Goal: Information Seeking & Learning: Learn about a topic

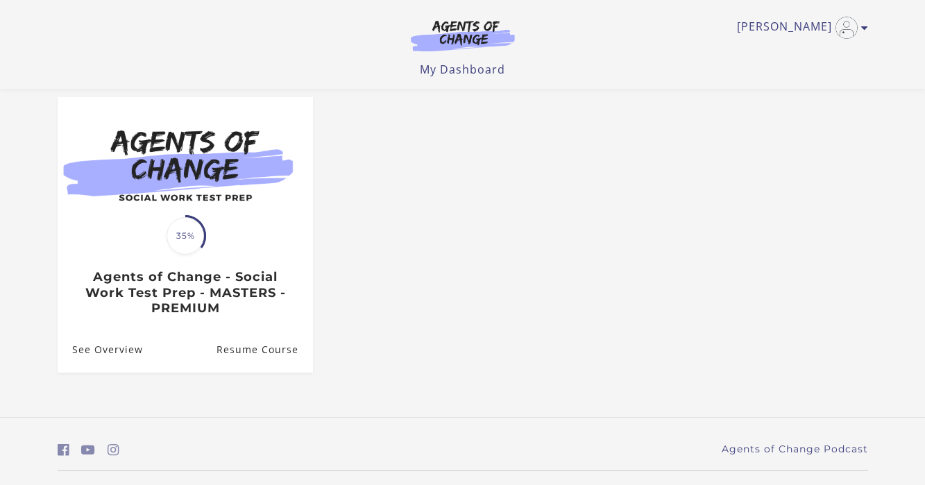
scroll to position [151, 0]
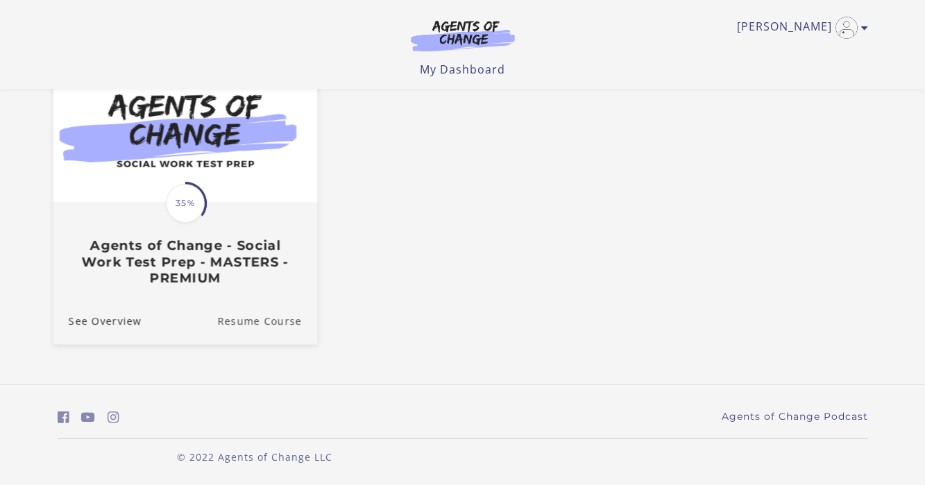
click at [258, 320] on link "Resume Course" at bounding box center [267, 321] width 100 height 46
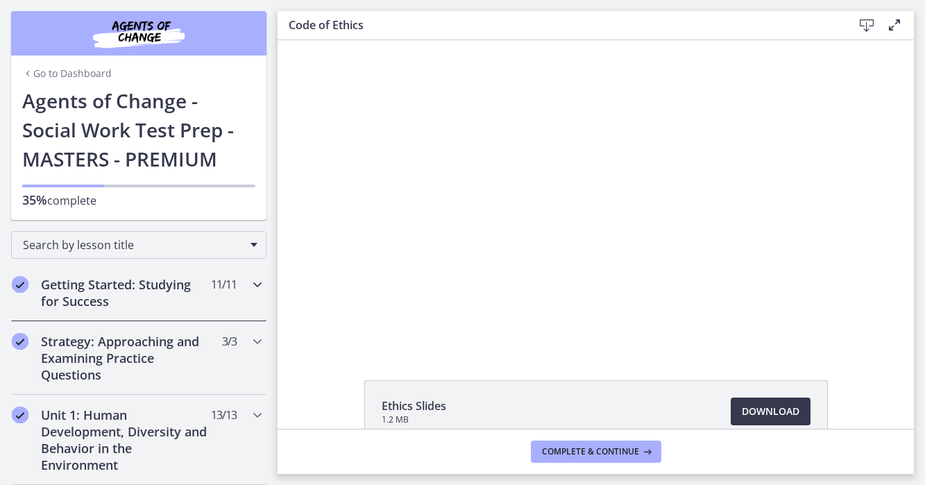
click at [126, 293] on h2 "Getting Started: Studying for Success" at bounding box center [125, 292] width 169 height 33
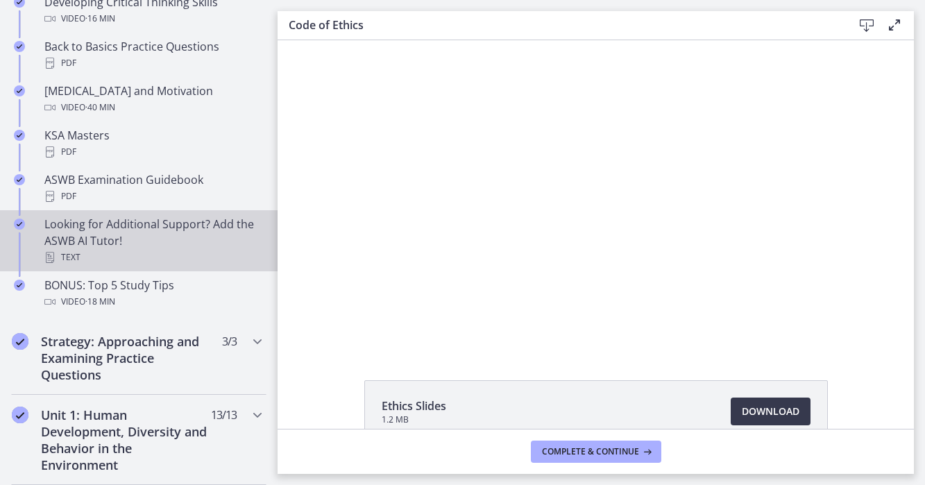
scroll to position [551, 0]
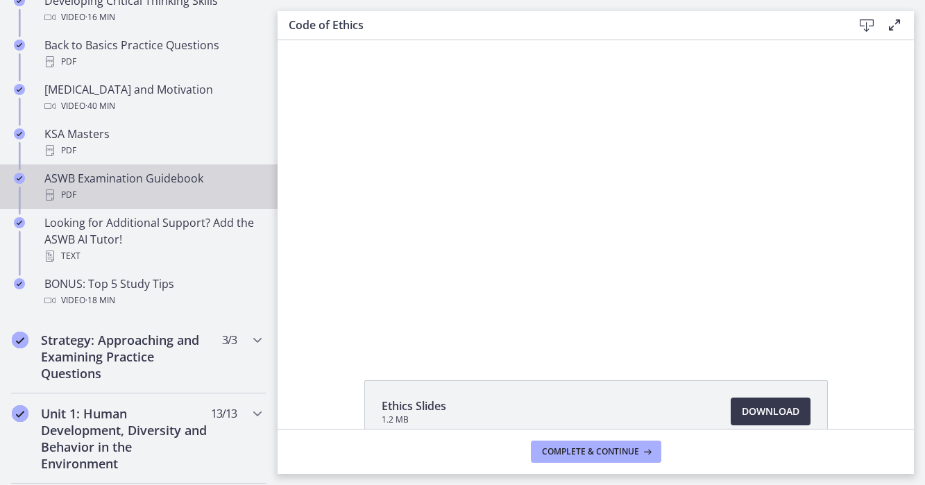
click at [105, 189] on div "PDF" at bounding box center [152, 195] width 216 height 17
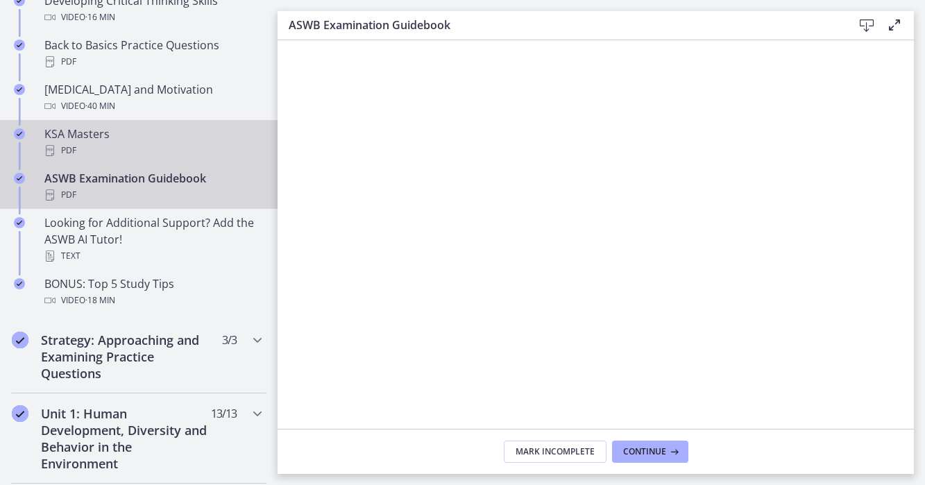
click at [101, 142] on div "PDF" at bounding box center [152, 150] width 216 height 17
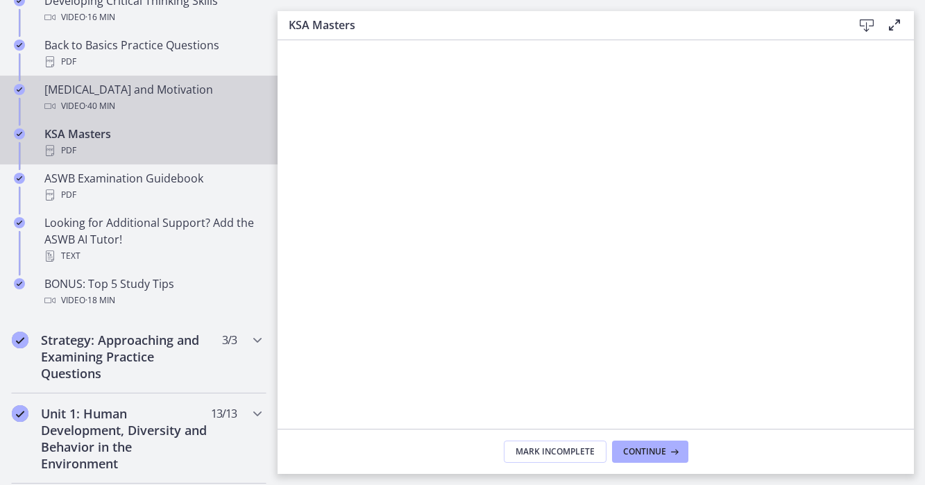
click at [110, 98] on span "· 40 min" at bounding box center [100, 106] width 30 height 17
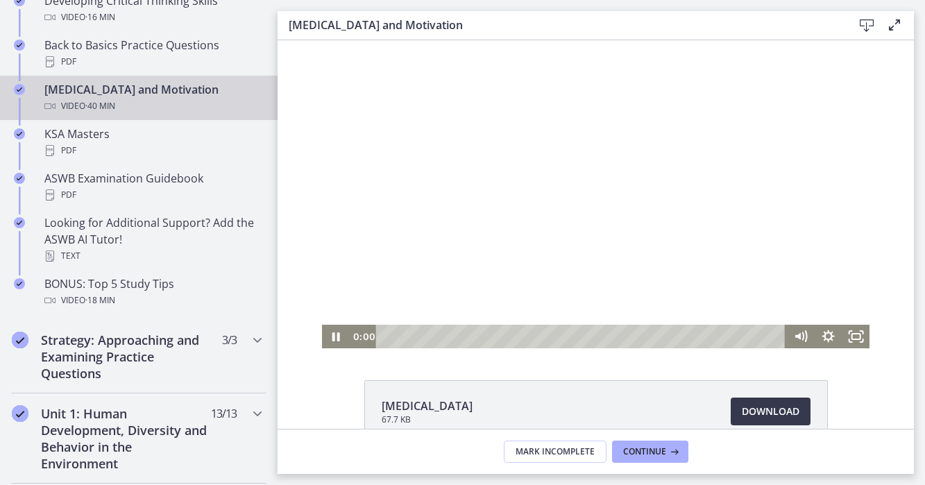
drag, startPoint x: 387, startPoint y: 339, endPoint x: 361, endPoint y: 339, distance: 26.4
click at [361, 339] on div "0:00 0:00" at bounding box center [568, 337] width 436 height 24
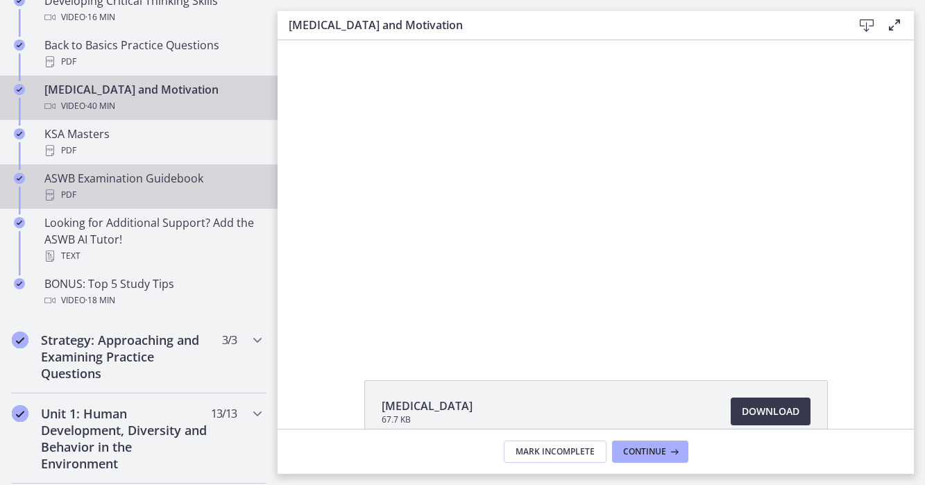
click at [114, 183] on div "ASWB Examination Guidebook PDF" at bounding box center [152, 186] width 216 height 33
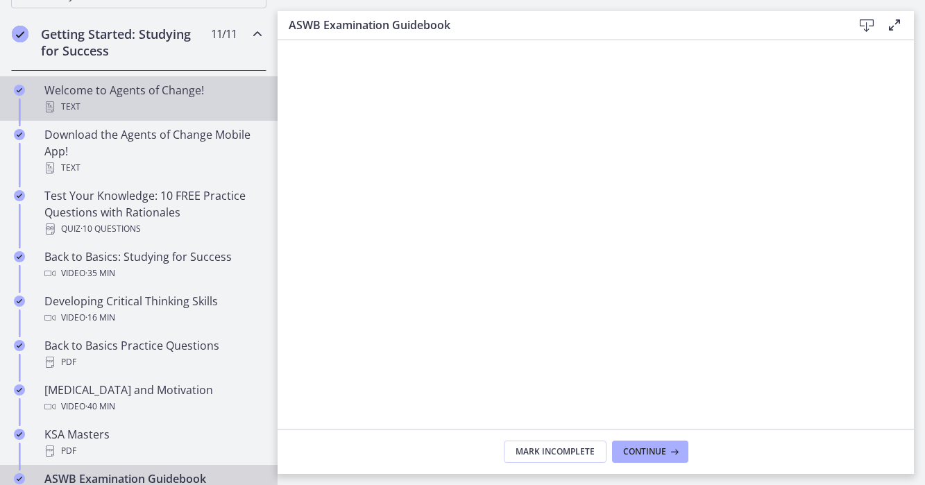
scroll to position [255, 0]
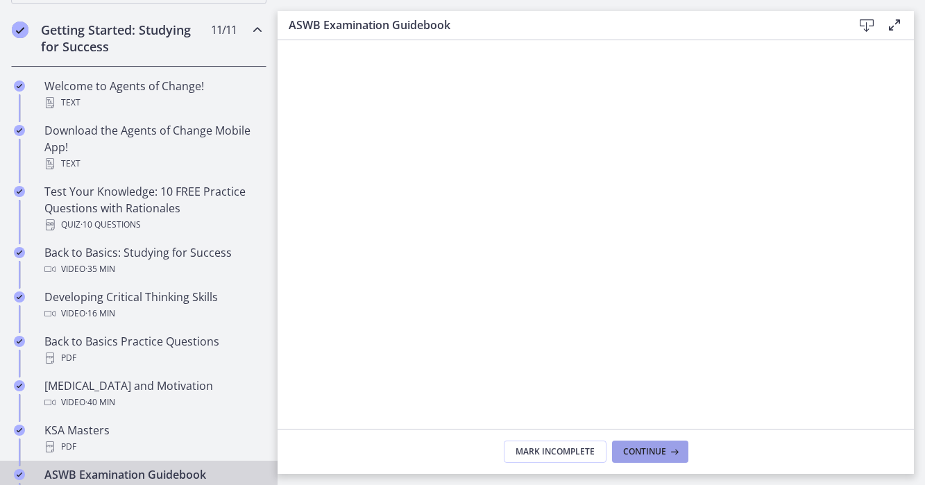
click at [647, 450] on span "Continue" at bounding box center [644, 451] width 43 height 11
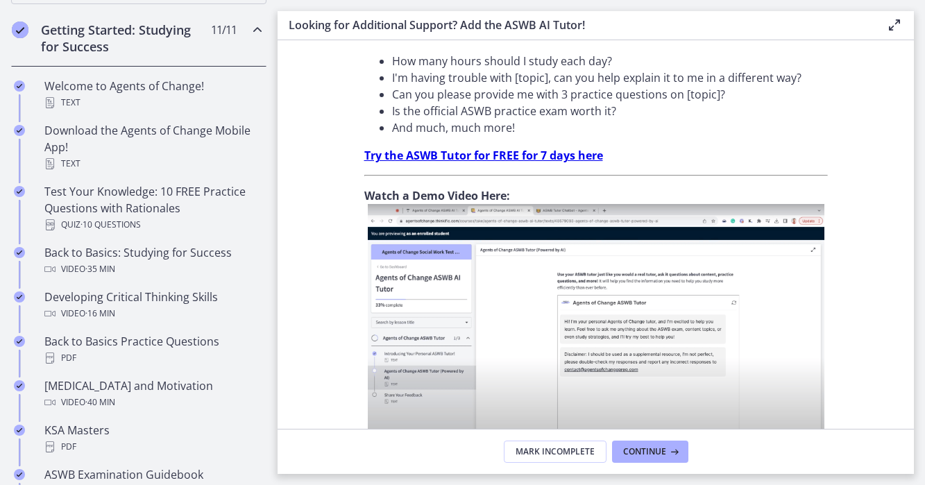
scroll to position [549, 0]
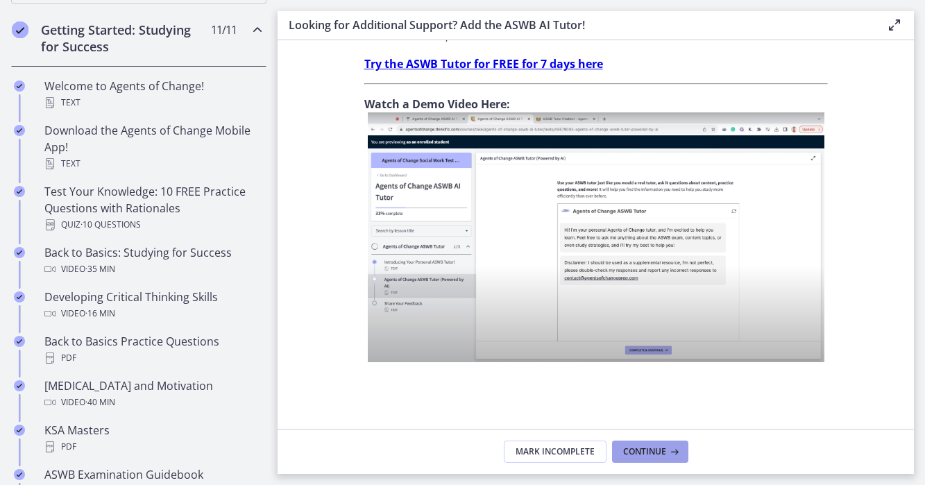
click at [650, 452] on span "Continue" at bounding box center [644, 451] width 43 height 11
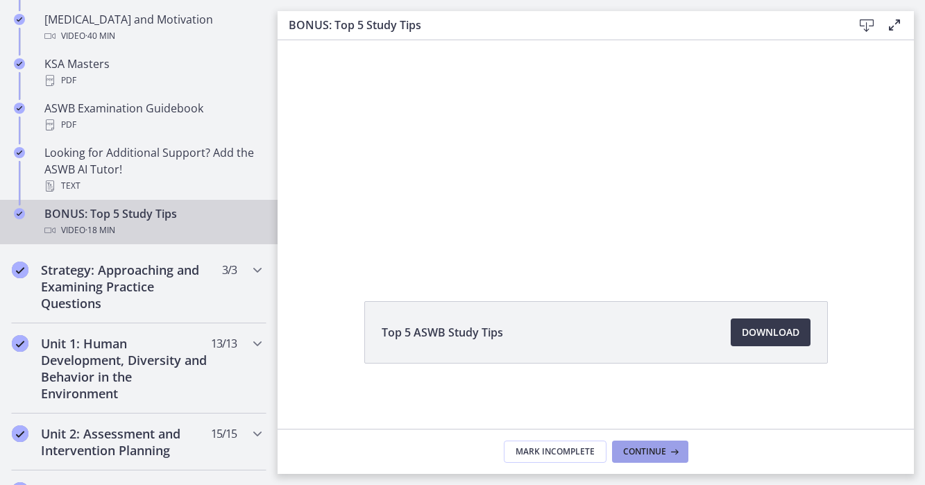
click at [633, 445] on button "Continue" at bounding box center [650, 452] width 76 height 22
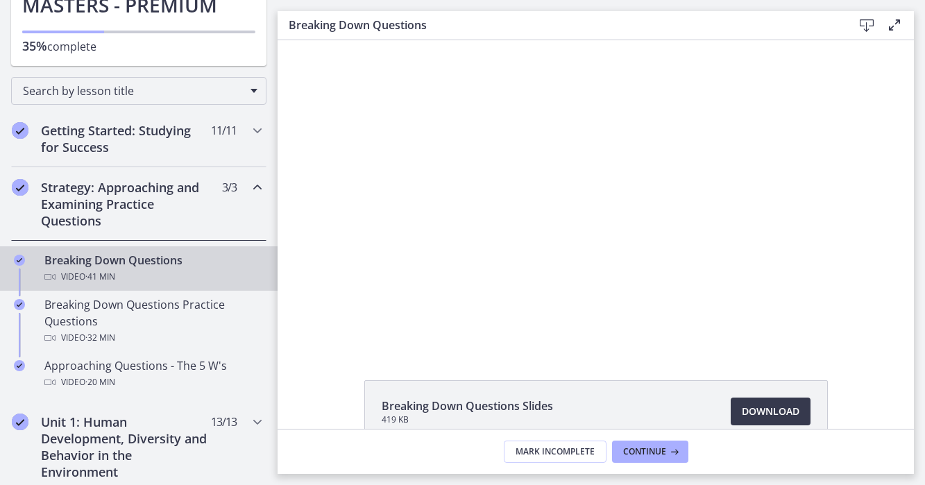
scroll to position [150, 0]
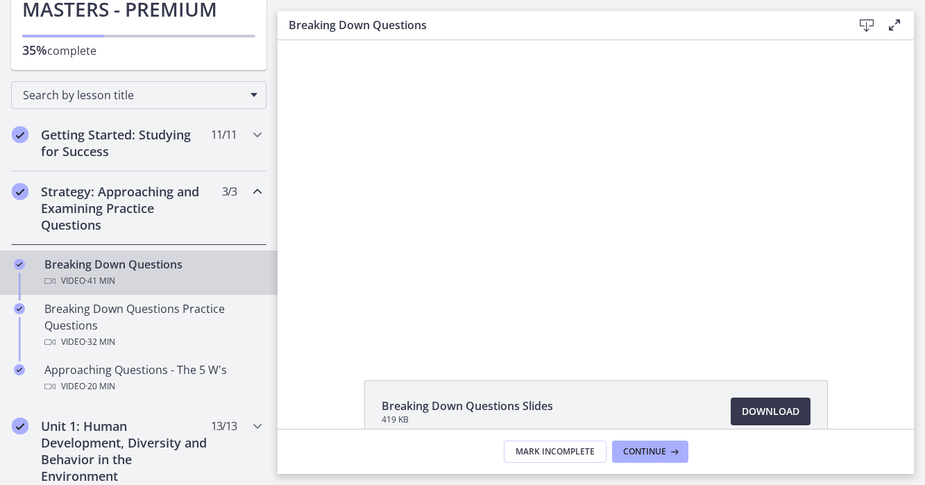
click at [153, 205] on h2 "Strategy: Approaching and Examining Practice Questions" at bounding box center [125, 208] width 169 height 50
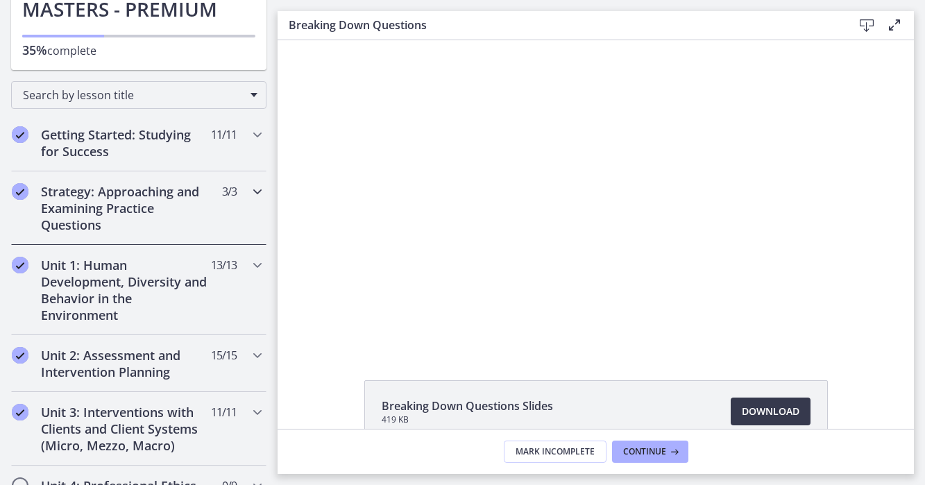
click at [153, 203] on h2 "Strategy: Approaching and Examining Practice Questions" at bounding box center [125, 208] width 169 height 50
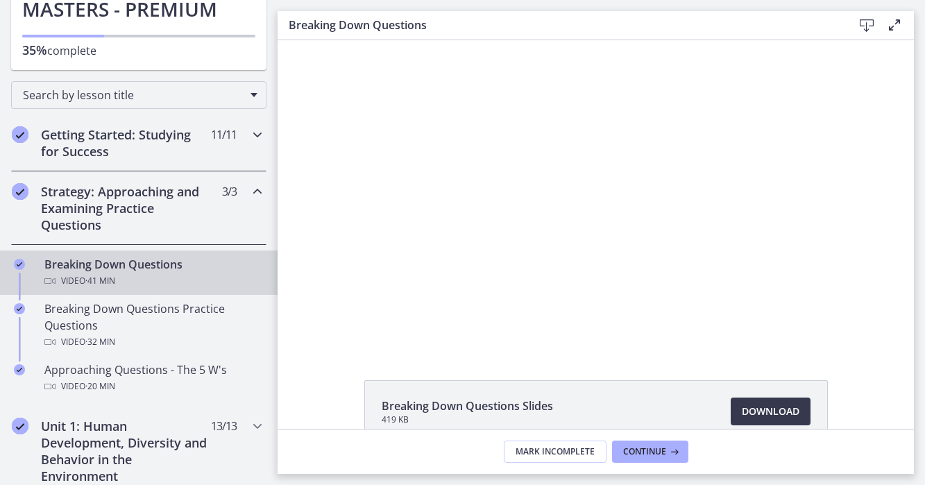
click at [137, 121] on div "Getting Started: Studying for Success 11 / 11 Completed" at bounding box center [138, 142] width 255 height 57
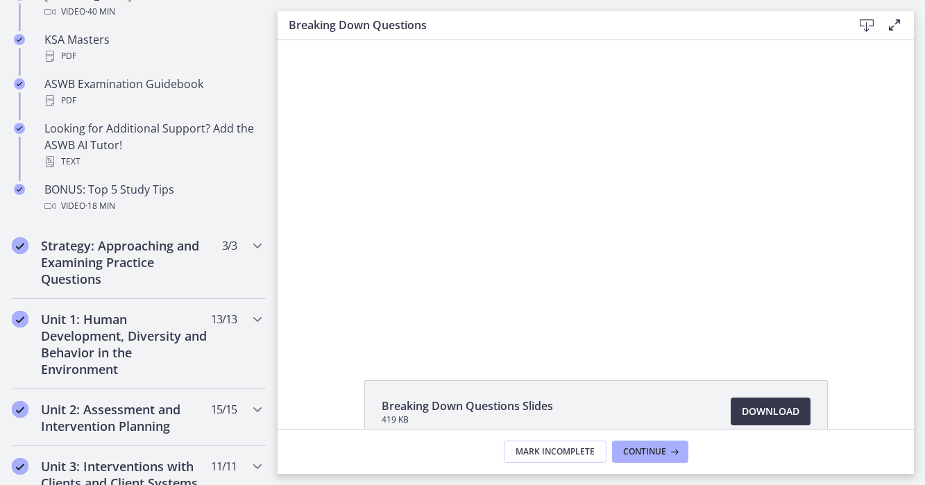
scroll to position [659, 0]
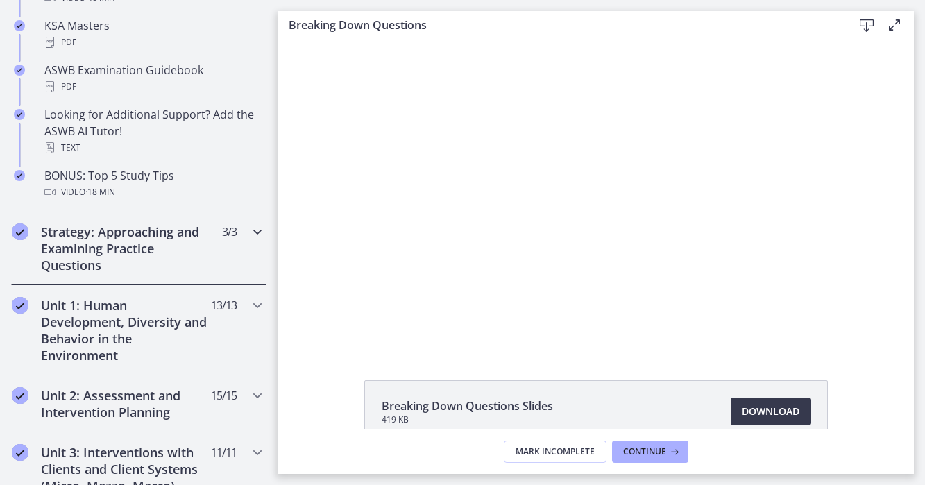
click at [134, 230] on h2 "Strategy: Approaching and Examining Practice Questions" at bounding box center [125, 248] width 169 height 50
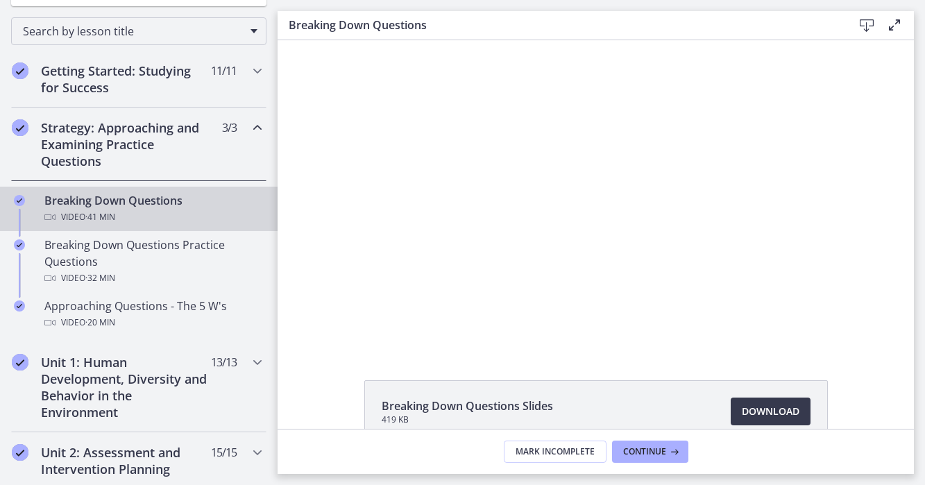
scroll to position [198, 0]
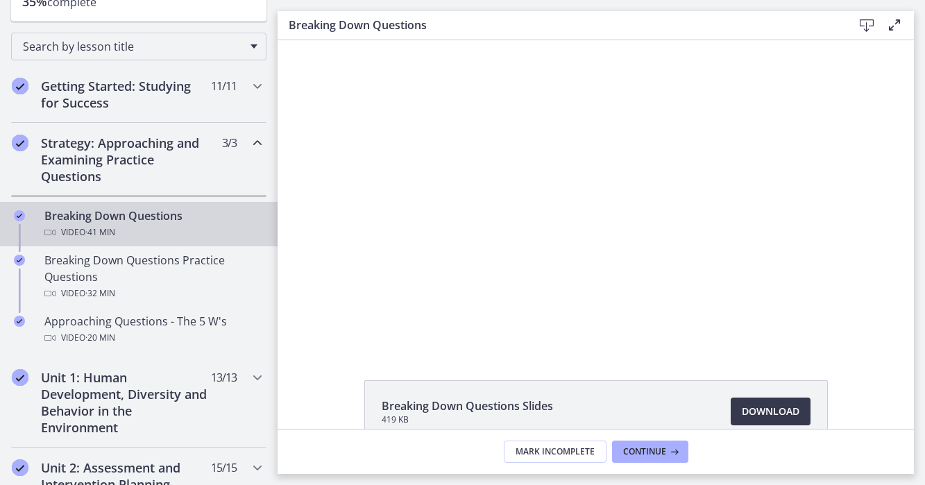
click at [115, 151] on h2 "Strategy: Approaching and Examining Practice Questions" at bounding box center [125, 160] width 169 height 50
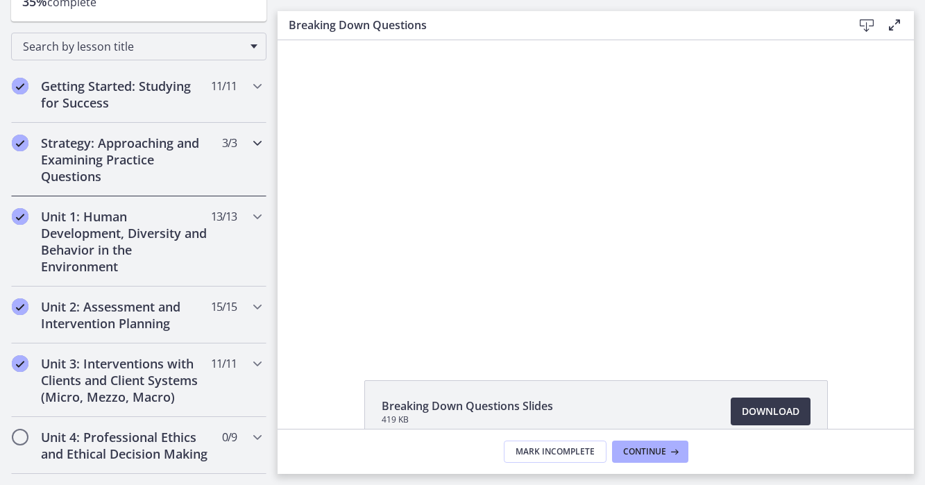
click at [115, 151] on h2 "Strategy: Approaching and Examining Practice Questions" at bounding box center [125, 160] width 169 height 50
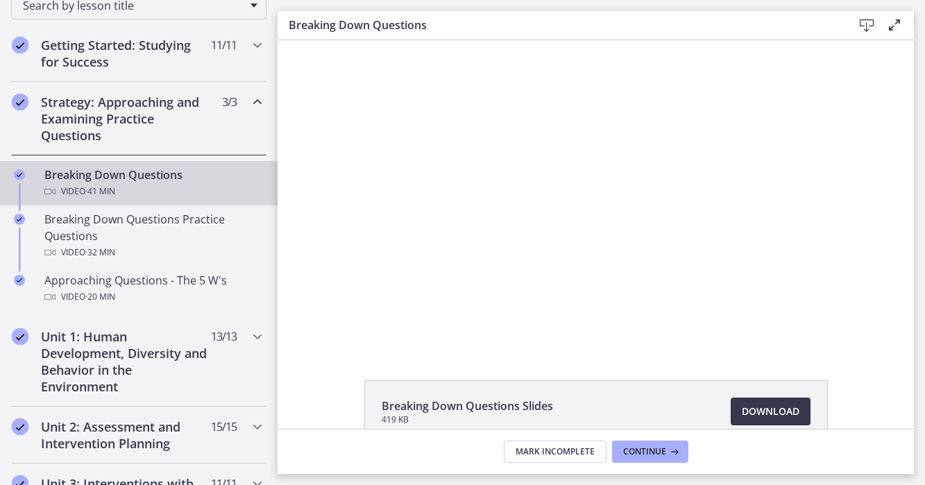
scroll to position [212, 0]
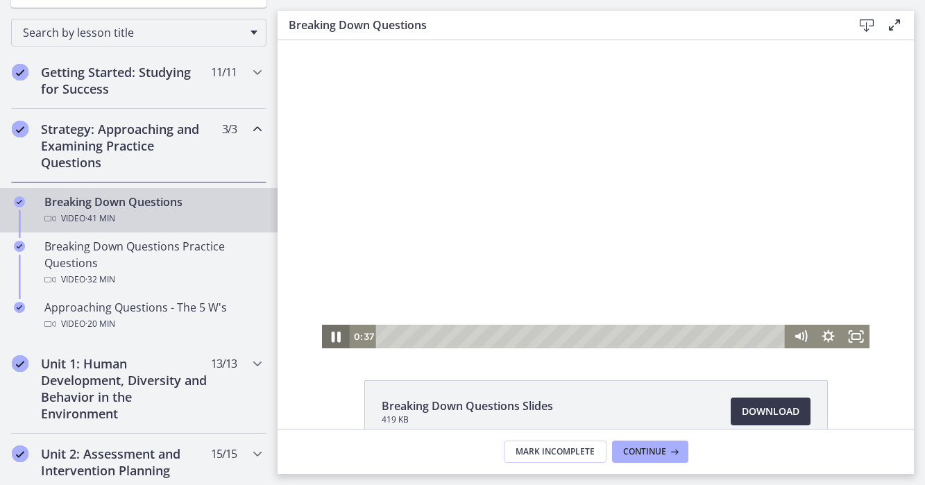
click at [336, 334] on icon "Pause" at bounding box center [335, 337] width 33 height 28
